Goal: Task Accomplishment & Management: Manage account settings

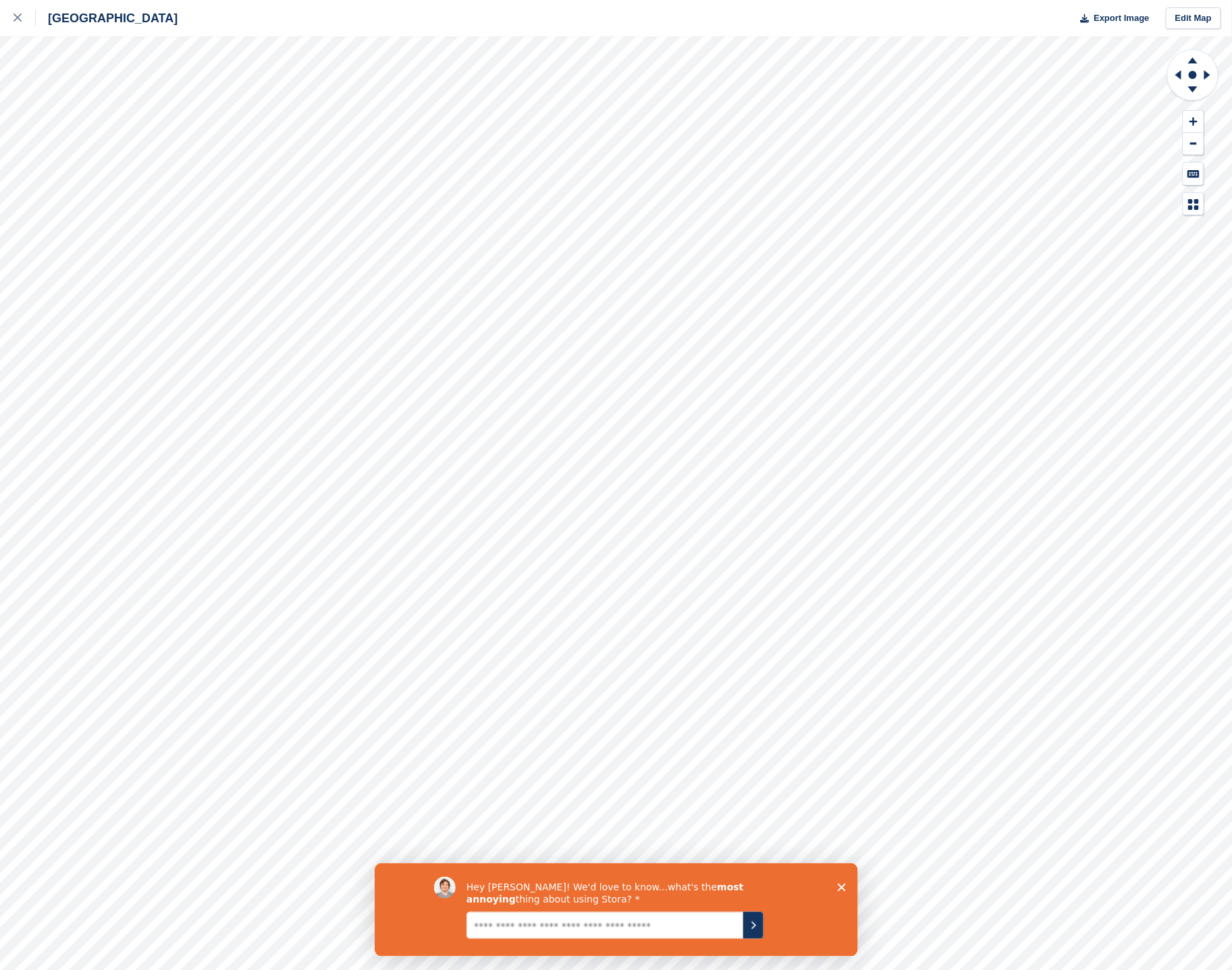
click at [836, 886] on div "Hey Sonia! We'd love to know...what's the most annoying thing about using Stora?" at bounding box center [616, 909] width 483 height 93
click at [843, 882] on div "Hey Sonia! We'd love to know...what's the most annoying thing about using Stora?" at bounding box center [616, 909] width 483 height 93
click at [840, 888] on icon "Close survey" at bounding box center [841, 887] width 9 height 9
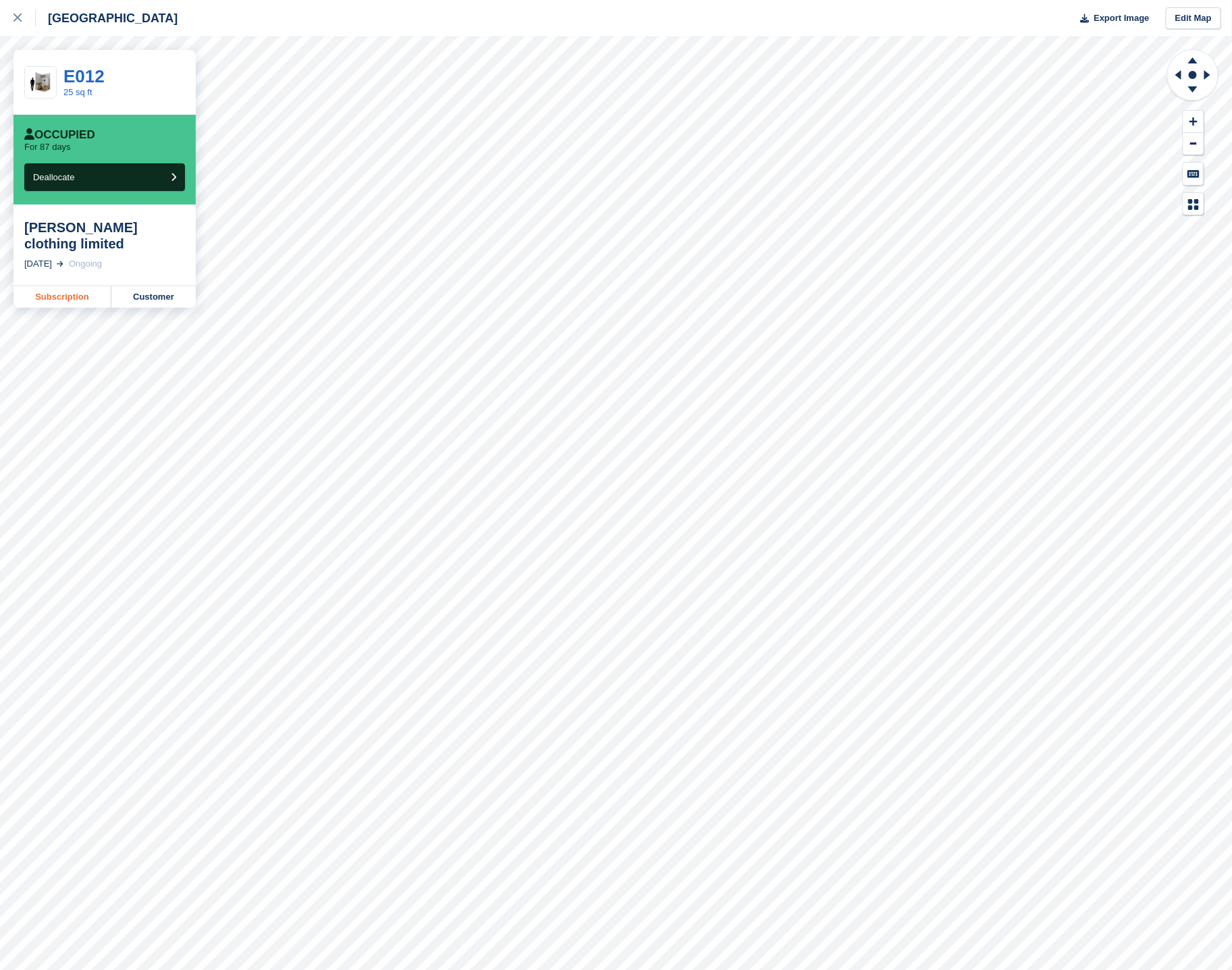
click at [66, 286] on link "Subscription" at bounding box center [62, 296] width 98 height 22
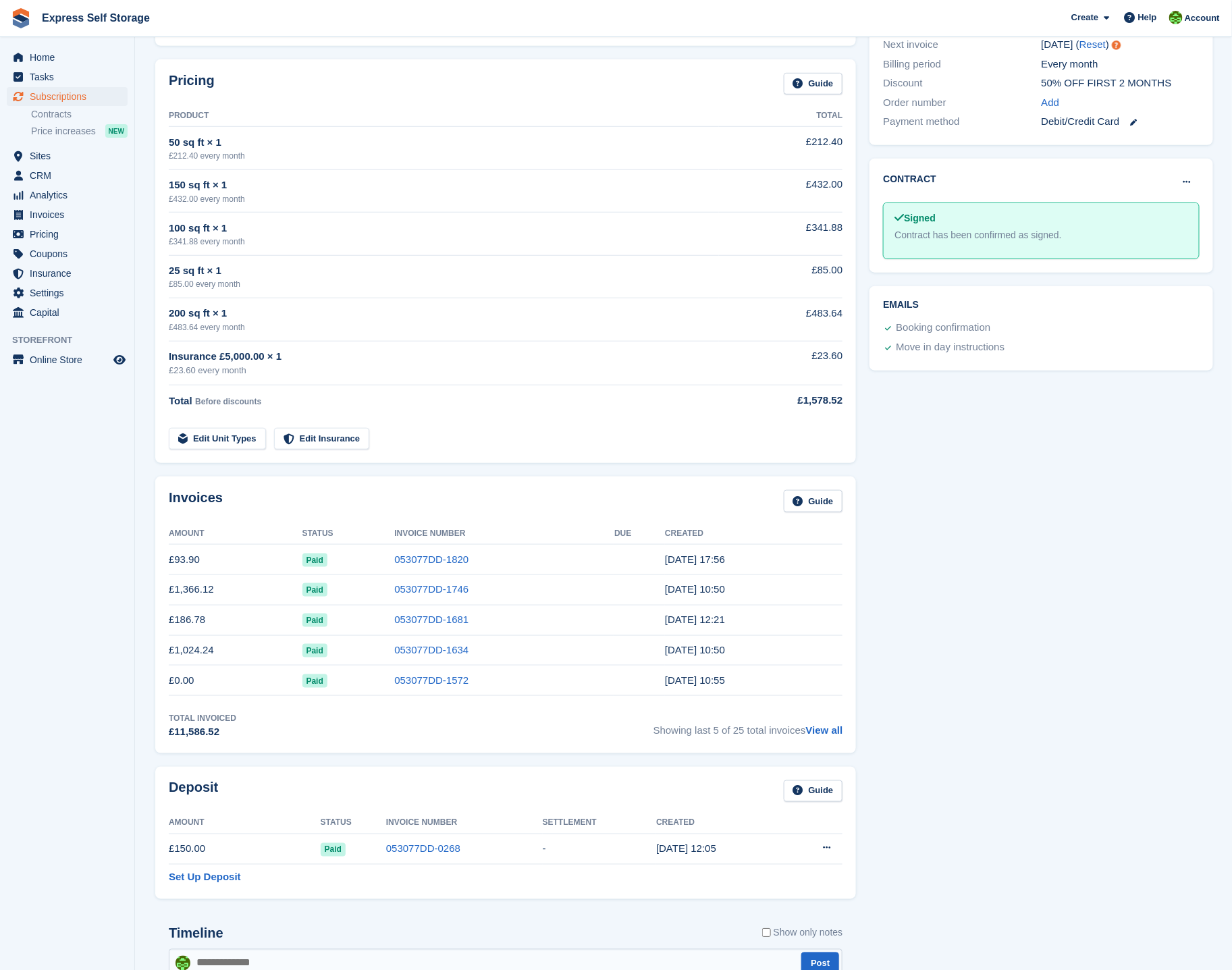
scroll to position [645, 0]
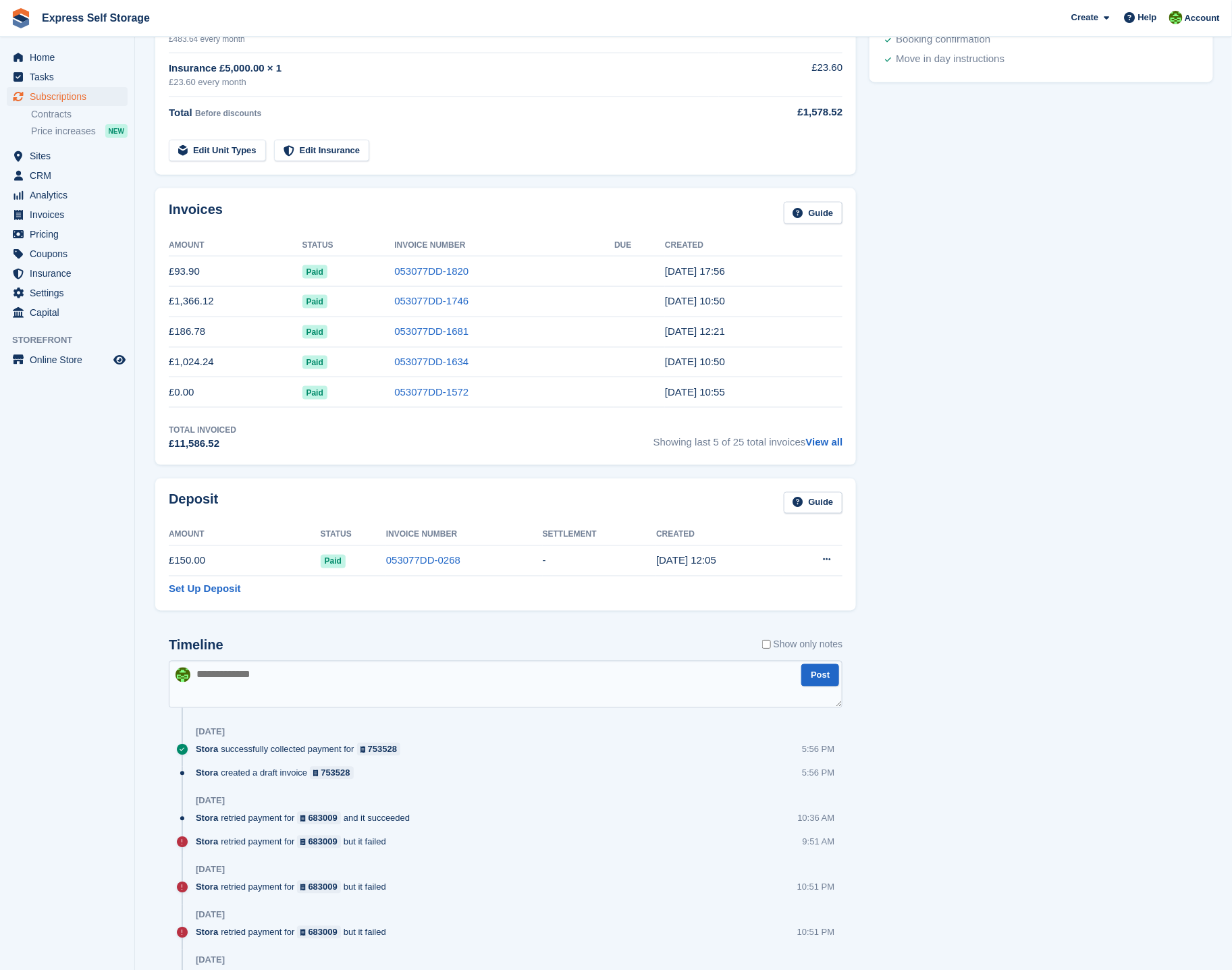
click at [430, 691] on textarea at bounding box center [505, 685] width 673 height 48
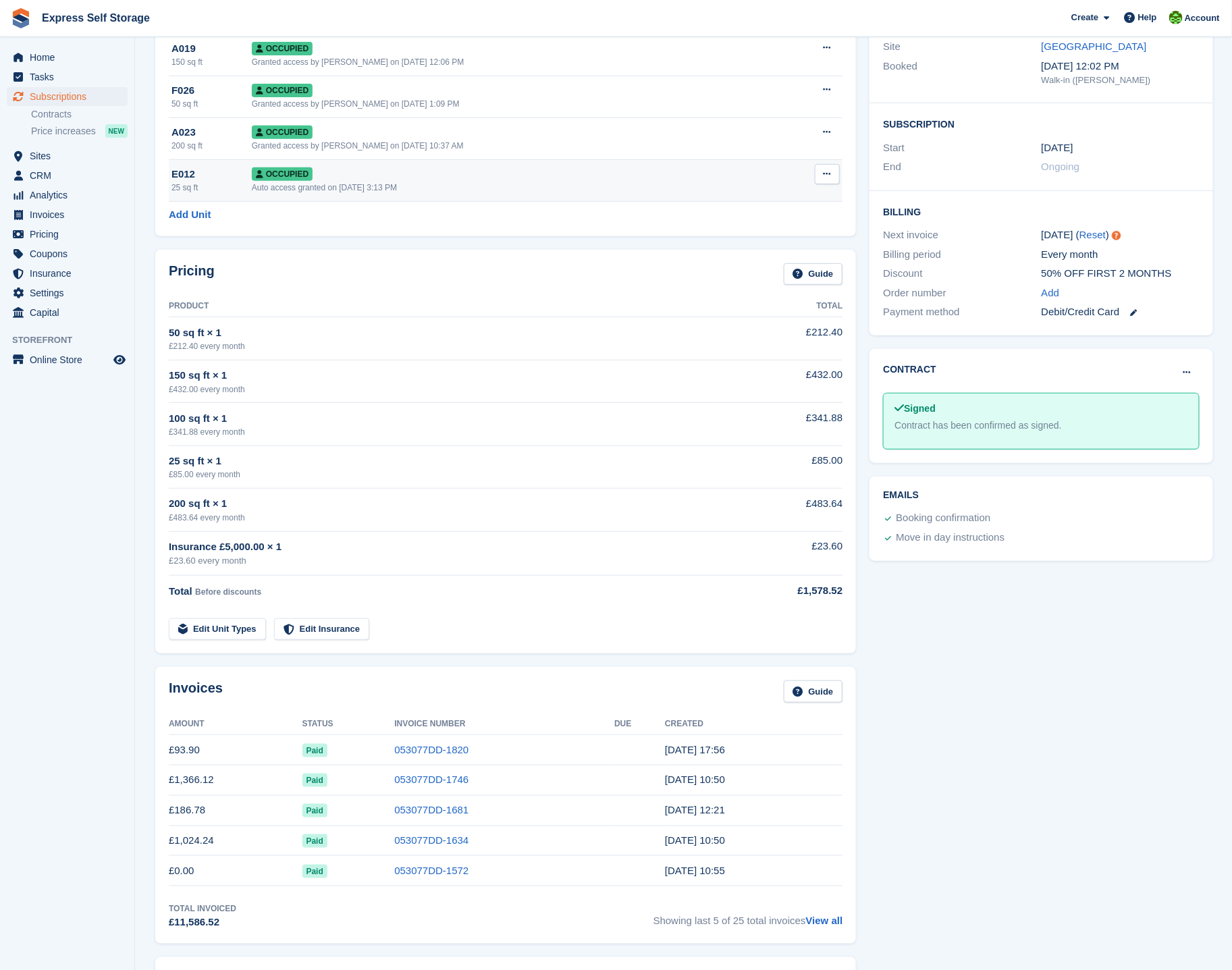
scroll to position [0, 0]
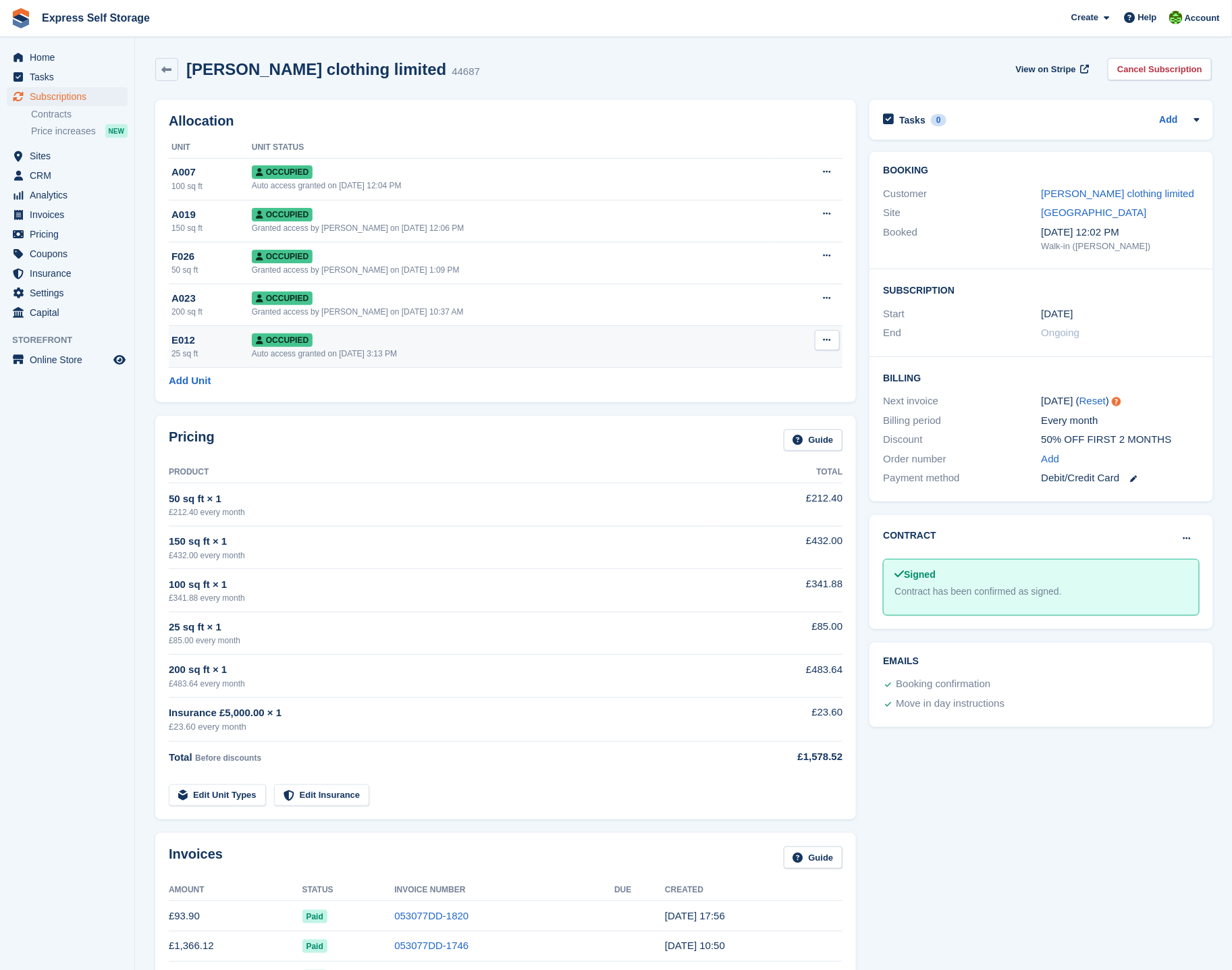
click at [824, 344] on icon at bounding box center [827, 339] width 8 height 9
click at [744, 637] on td "£85.00" at bounding box center [781, 633] width 123 height 43
click at [239, 799] on link "Edit Unit Types" at bounding box center [218, 795] width 97 height 22
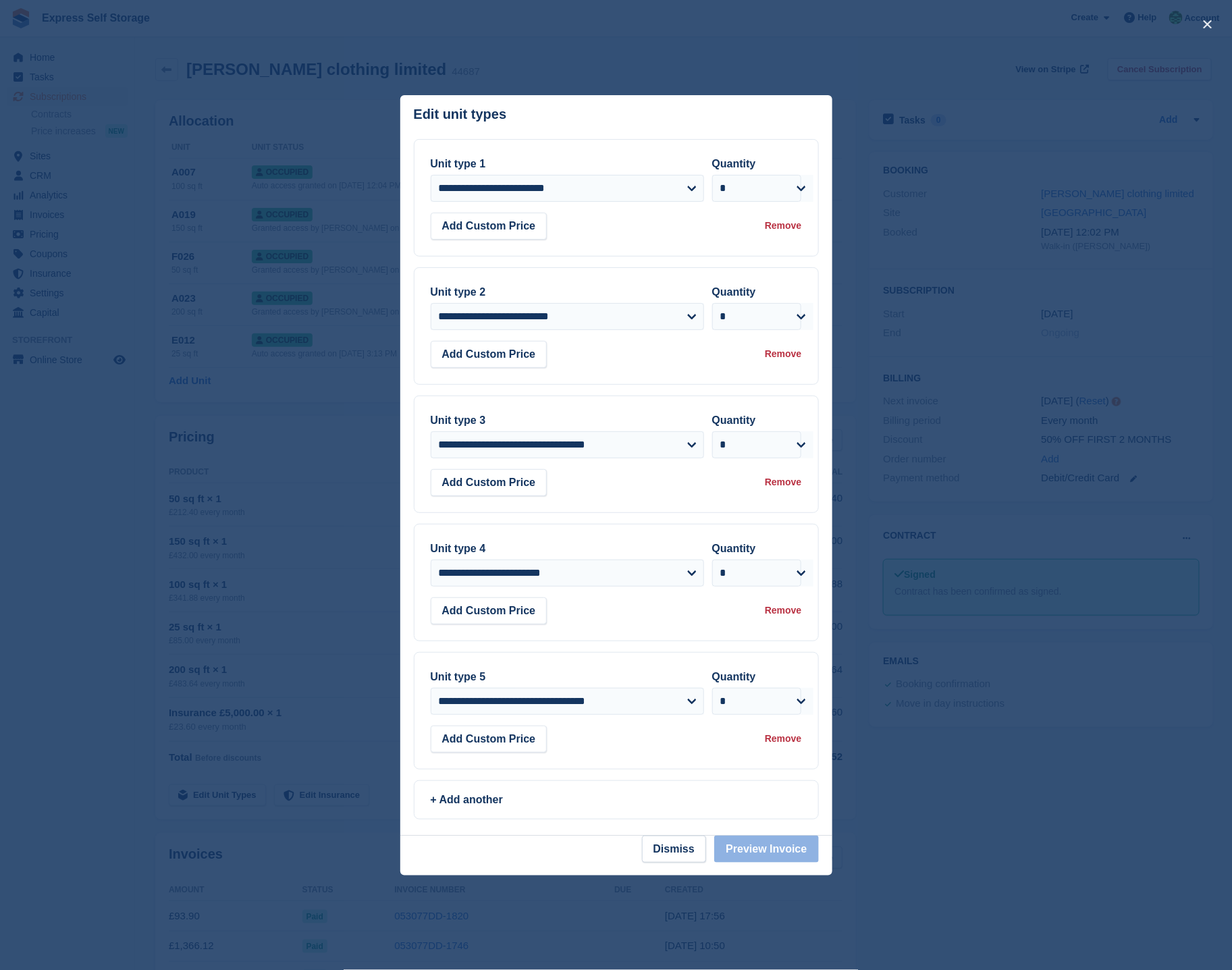
click at [37, 543] on div at bounding box center [616, 485] width 1232 height 970
